Goal: Navigation & Orientation: Find specific page/section

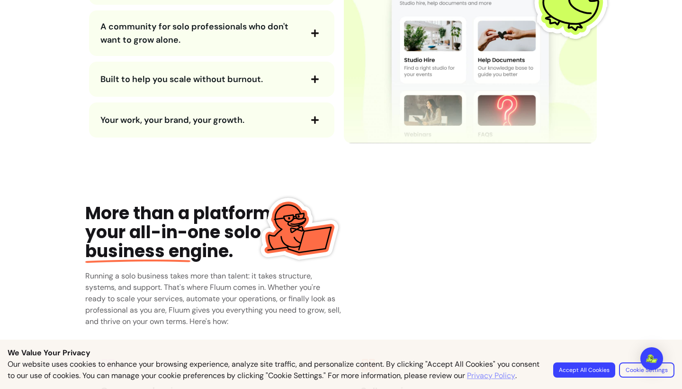
scroll to position [1254, 0]
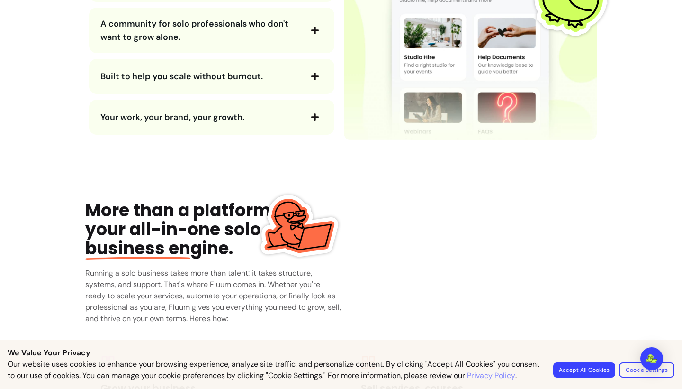
click at [592, 365] on button "Accept All Cookies" at bounding box center [585, 369] width 62 height 15
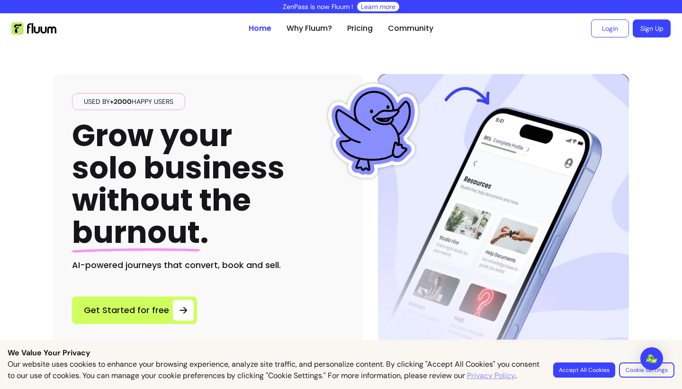
scroll to position [0, 0]
click at [410, 27] on link "Community" at bounding box center [410, 28] width 45 height 11
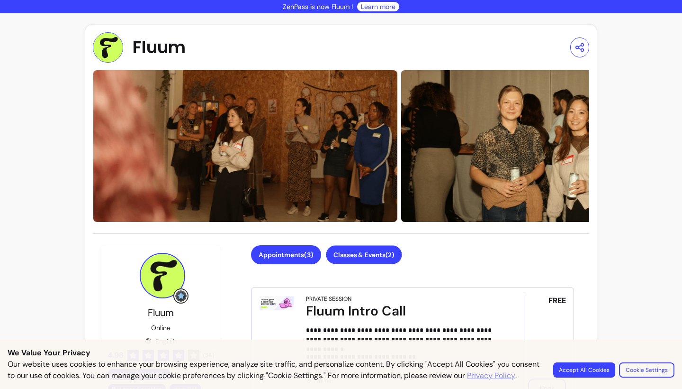
click at [357, 260] on button "Classes & Events ( 2 )" at bounding box center [364, 254] width 76 height 18
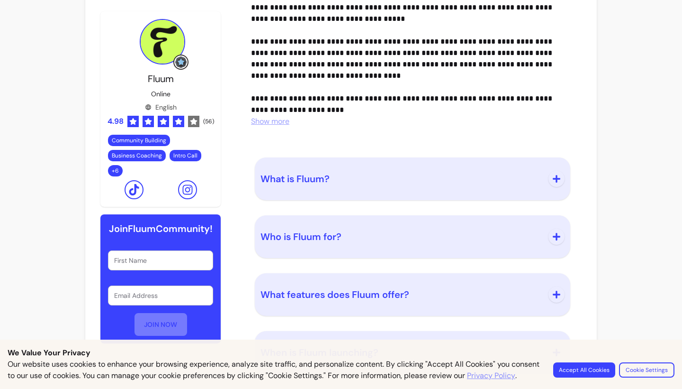
scroll to position [781, 0]
click at [583, 368] on button "Accept All Cookies" at bounding box center [585, 369] width 62 height 15
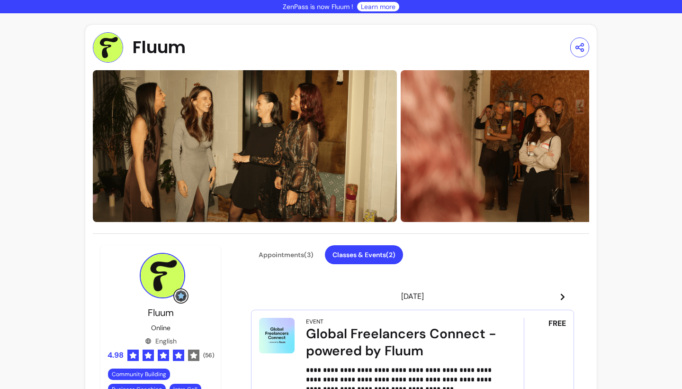
scroll to position [0, 0]
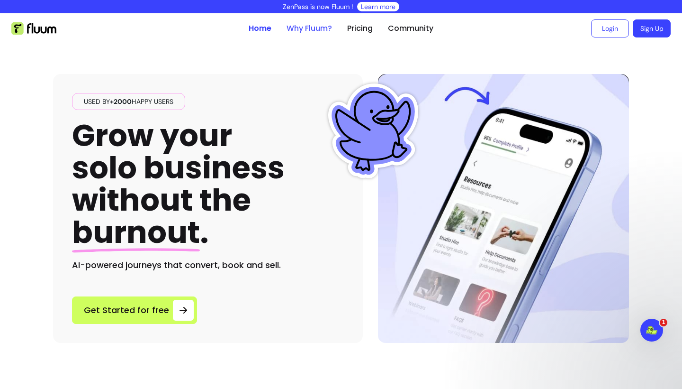
click at [318, 29] on link "Why Fluum?" at bounding box center [309, 28] width 45 height 11
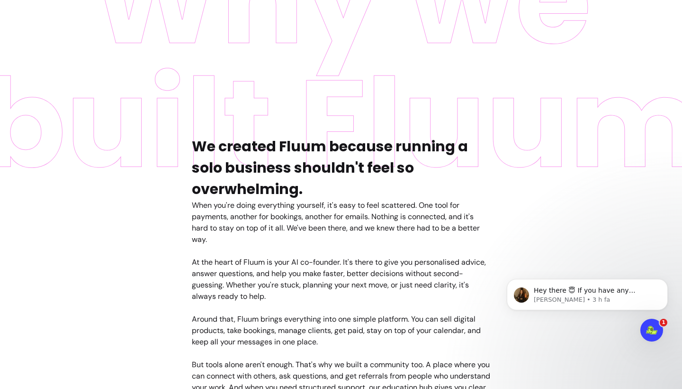
scroll to position [398, 0]
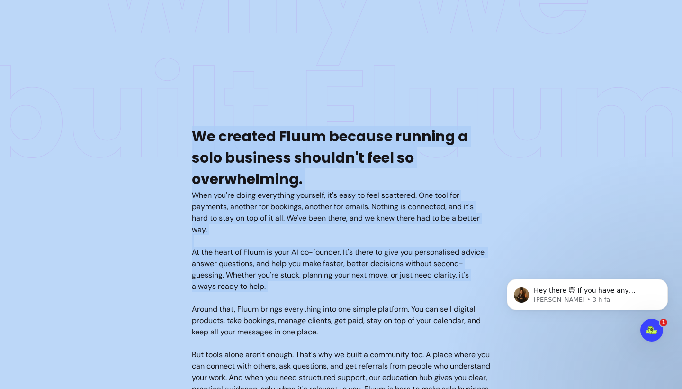
drag, startPoint x: 212, startPoint y: 297, endPoint x: 179, endPoint y: 373, distance: 82.8
click at [180, 370] on div "We created Fluum because running a solo business shouldn't feel so overwhelming…" at bounding box center [341, 173] width 682 height 464
click at [186, 291] on img at bounding box center [341, 173] width 682 height 464
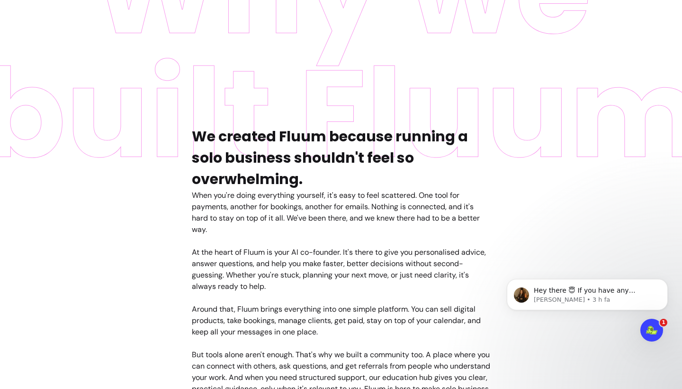
click at [282, 315] on div "When you're doing everything yourself, it's easy to feel scattered. One tool fo…" at bounding box center [341, 298] width 299 height 216
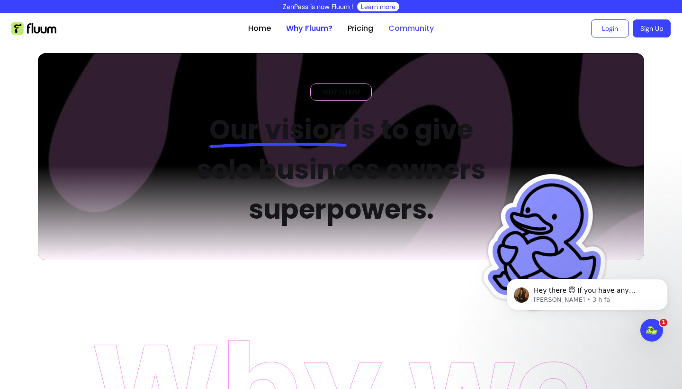
scroll to position [0, 0]
click at [363, 32] on link "Pricing" at bounding box center [361, 28] width 26 height 11
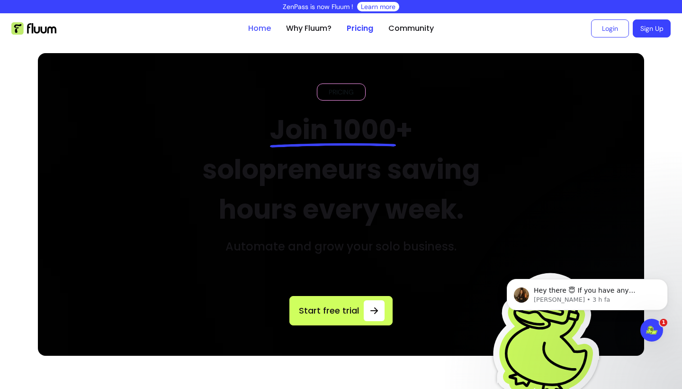
click at [256, 31] on link "Home" at bounding box center [259, 28] width 23 height 11
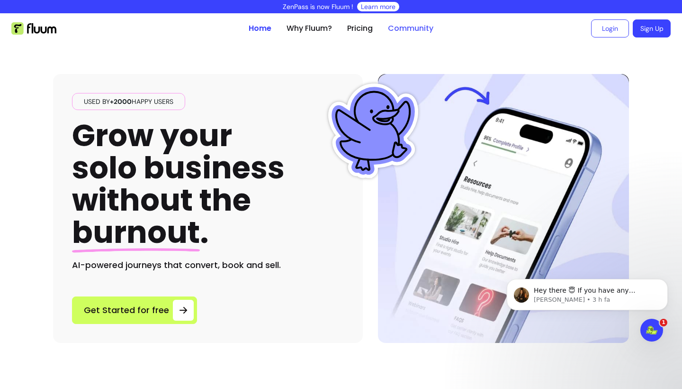
click at [417, 24] on link "Community" at bounding box center [410, 28] width 45 height 11
